Goal: Entertainment & Leisure: Browse casually

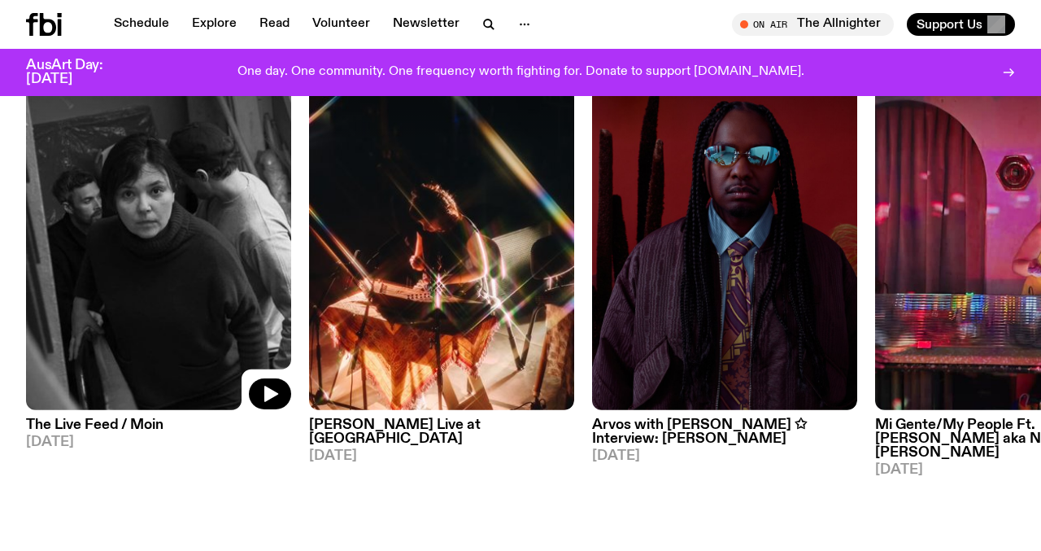
scroll to position [807, 0]
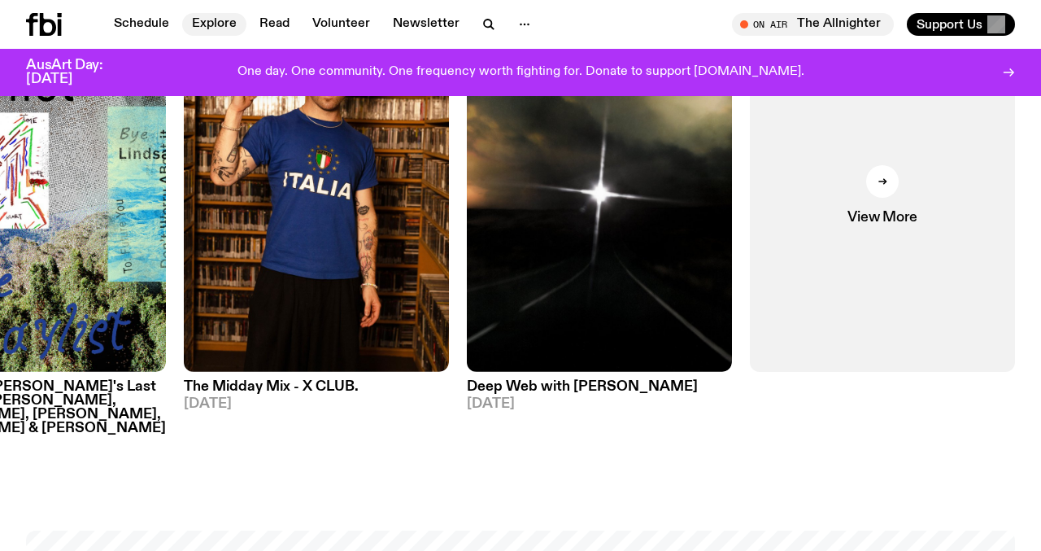
click at [229, 28] on link "Explore" at bounding box center [214, 24] width 64 height 23
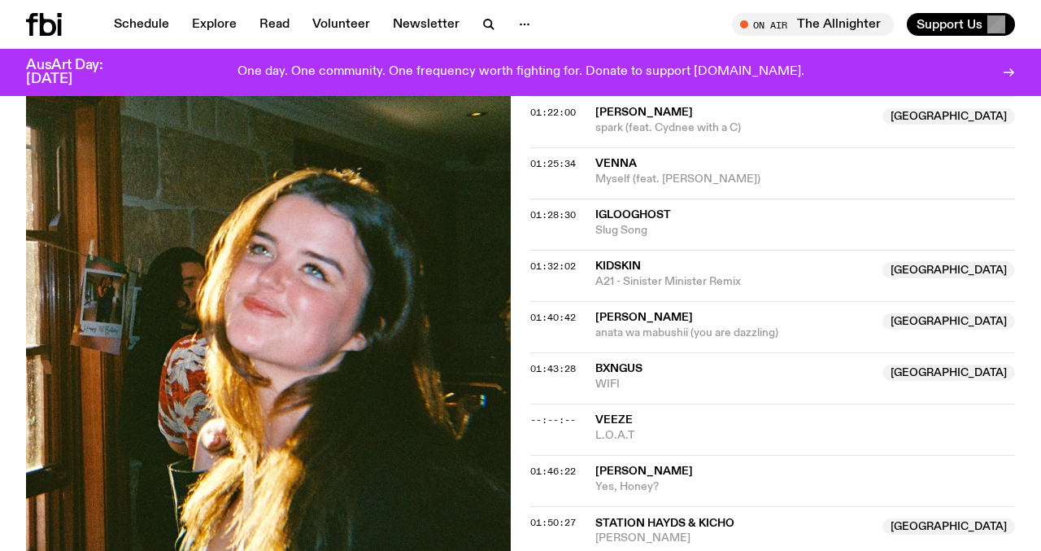
scroll to position [1376, 0]
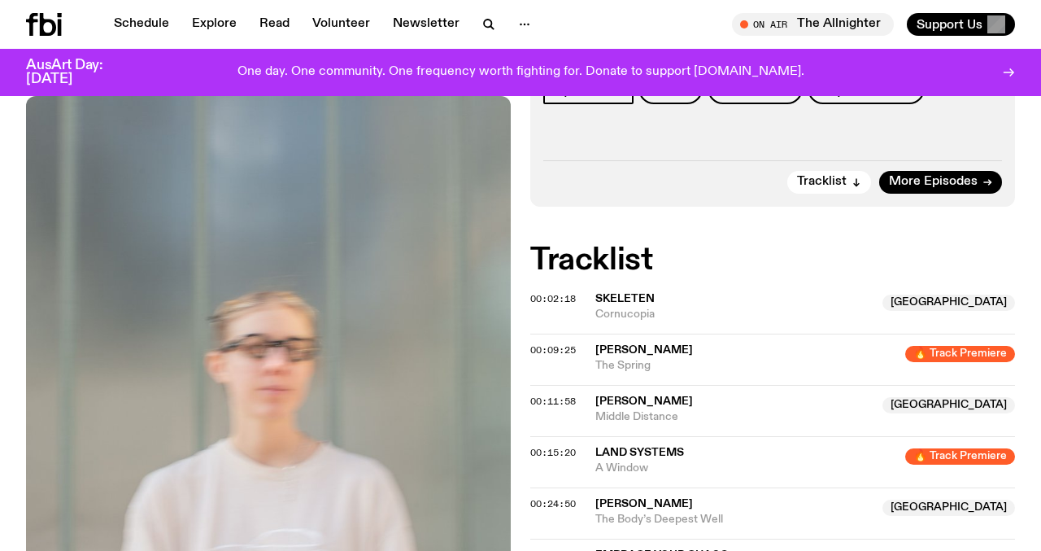
scroll to position [359, 0]
